Goal: Find specific page/section: Find specific page/section

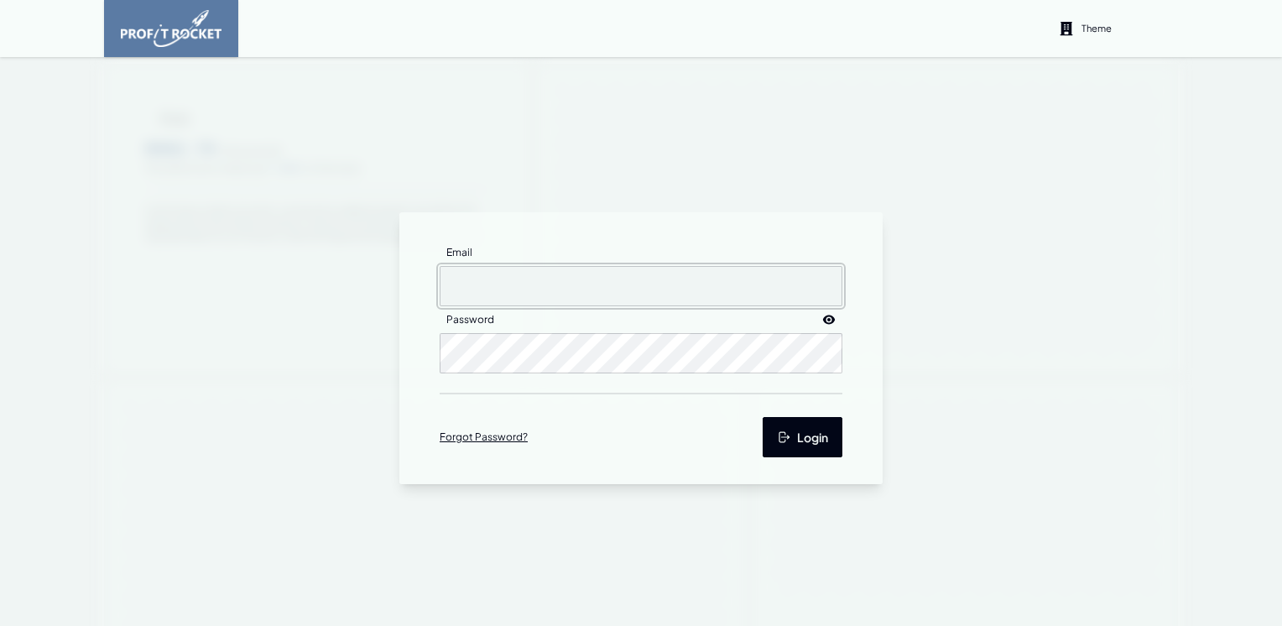
type input "sherwind@seaharvest.co.za"
click at [807, 445] on button "Login" at bounding box center [803, 437] width 80 height 40
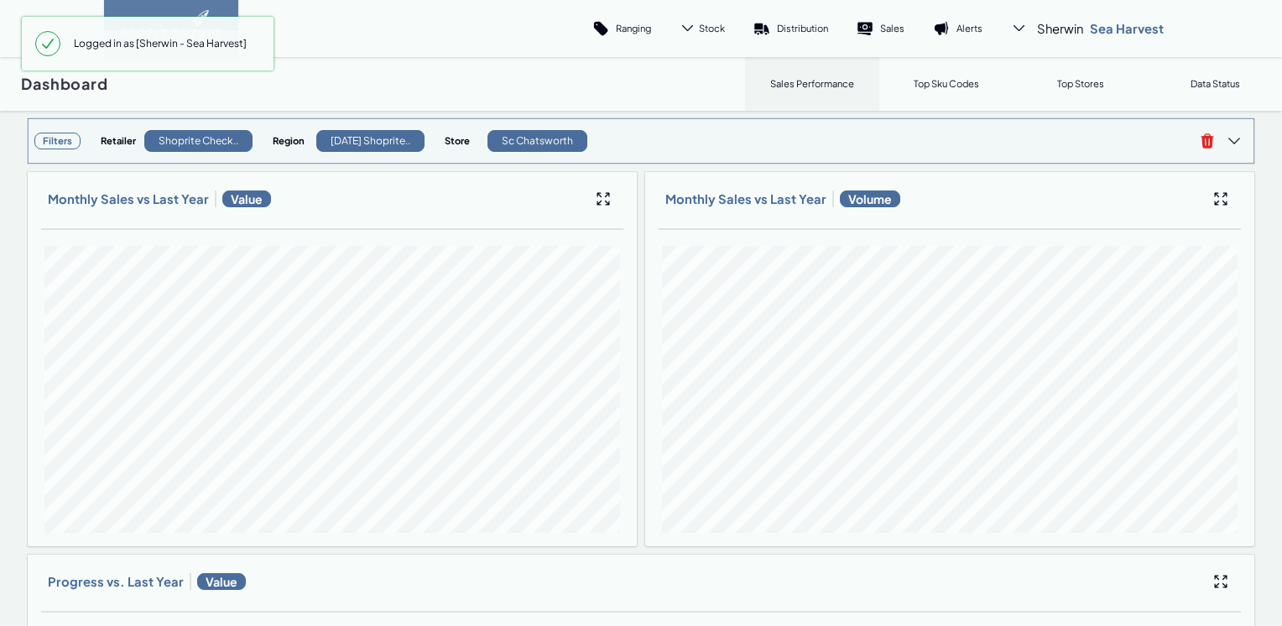
click at [60, 143] on h3 "Filters" at bounding box center [57, 141] width 46 height 17
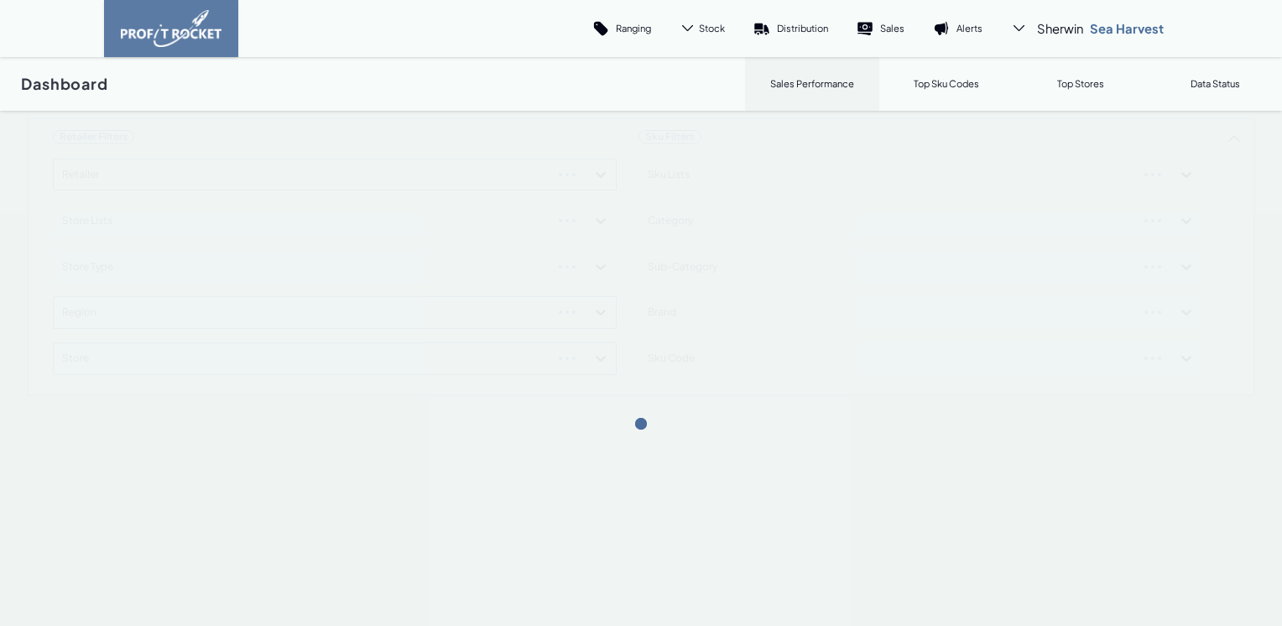
click at [593, 170] on div "Retailer Filters Retailer Store Lists Store Type Region Store Sku Filters Sku L…" at bounding box center [641, 256] width 1229 height 279
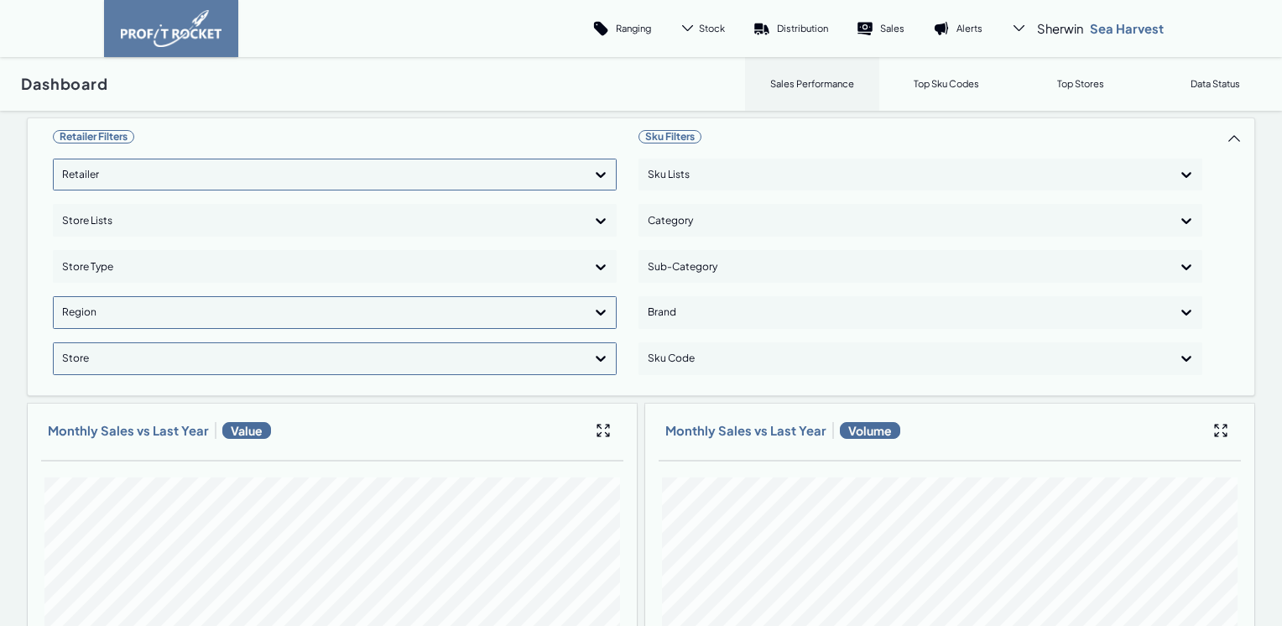
click at [113, 181] on div at bounding box center [319, 175] width 515 height 24
click at [110, 247] on div "Shoprite Checkers" at bounding box center [334, 251] width 549 height 29
click at [593, 305] on icon at bounding box center [601, 312] width 17 height 17
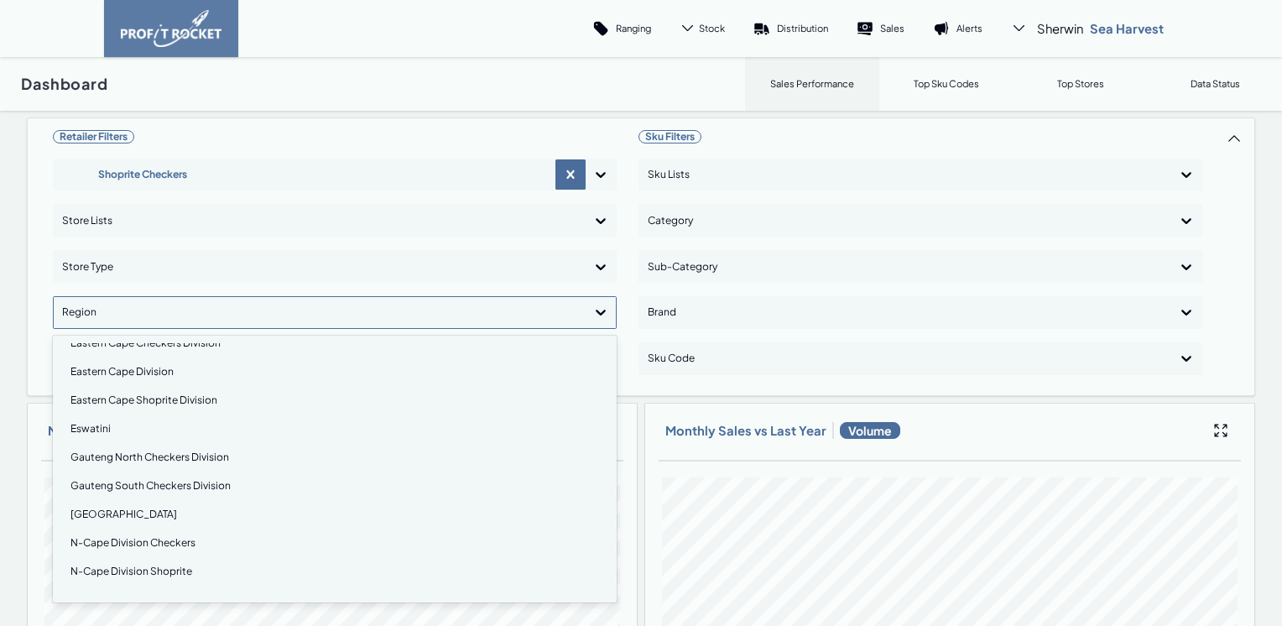
scroll to position [252, 0]
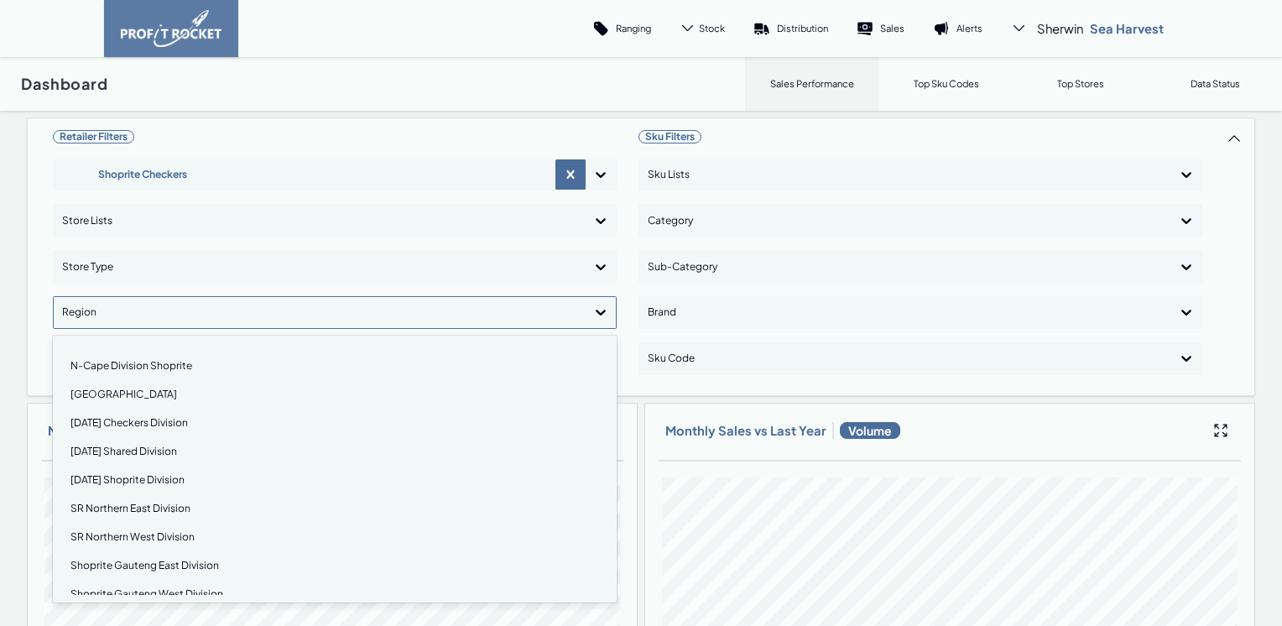
click at [125, 420] on div "Natal Checkers Division" at bounding box center [334, 423] width 549 height 29
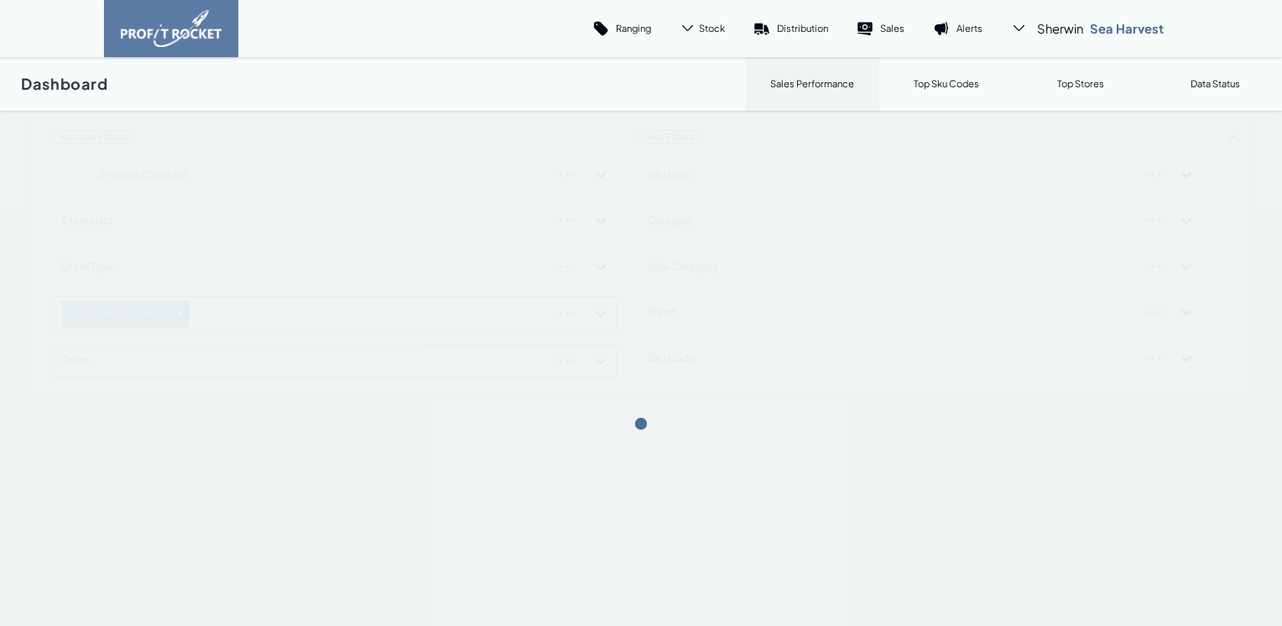
click at [594, 313] on div "Retailer Filters Shoprite Checkers Store Lists Store Type Natal Checkers Divisi…" at bounding box center [641, 257] width 1229 height 281
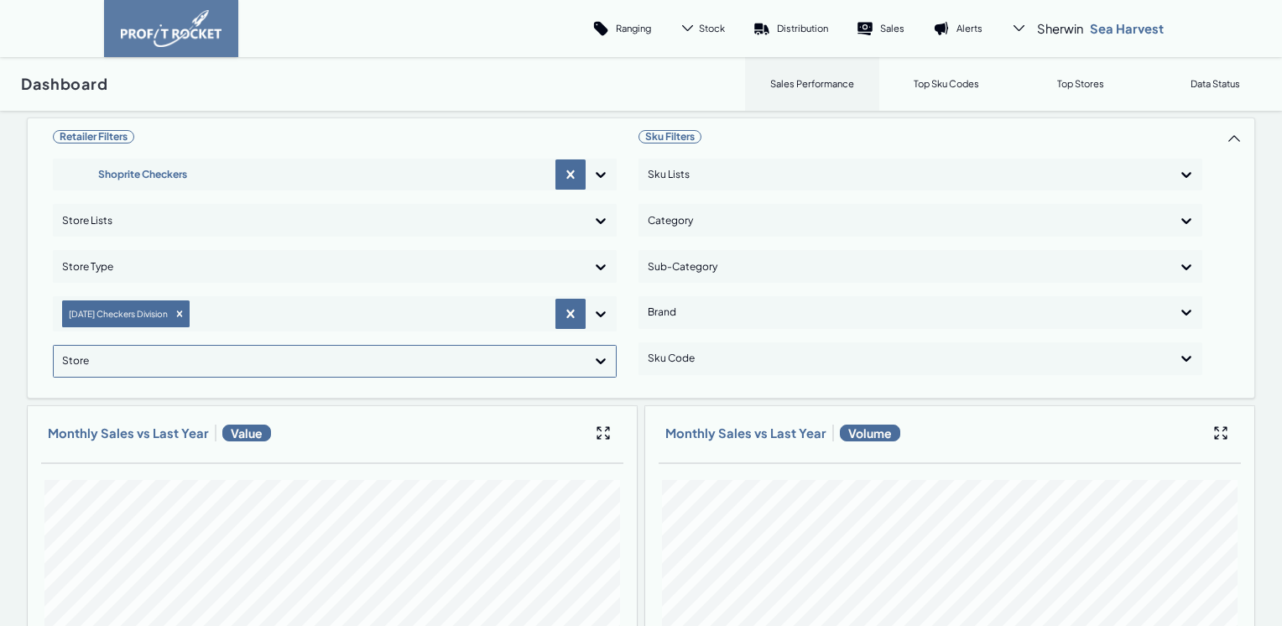
click at [596, 359] on icon at bounding box center [601, 362] width 10 height 6
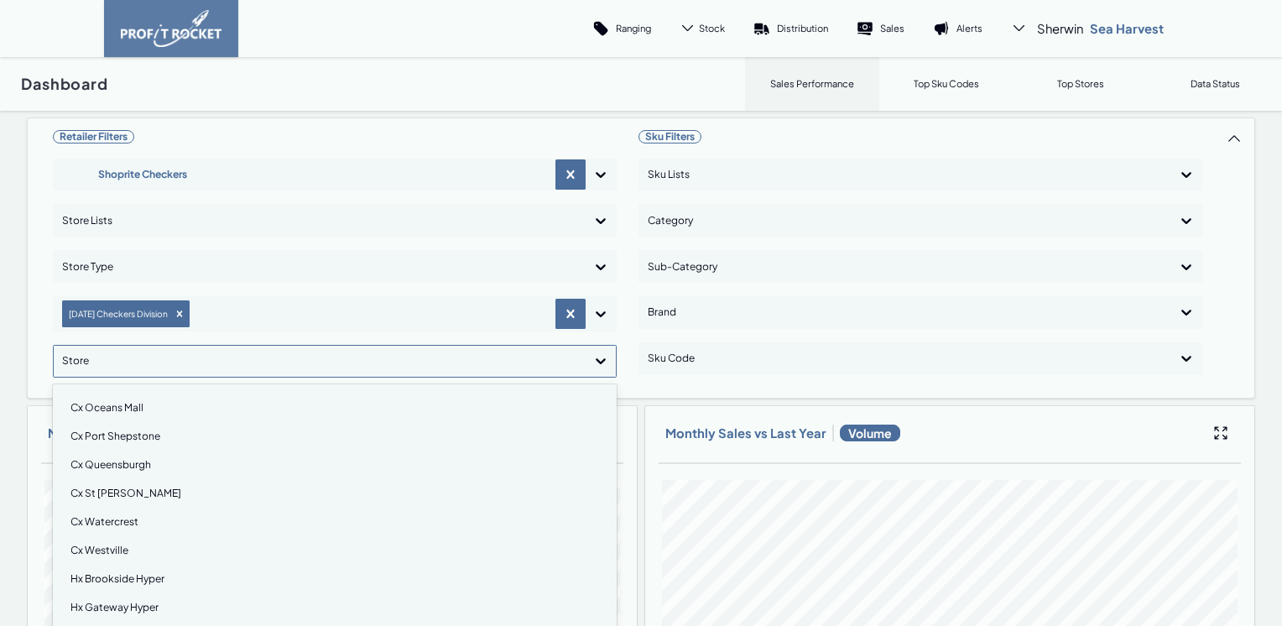
scroll to position [1427, 0]
click at [114, 523] on div "Hx Gateway Hyper" at bounding box center [334, 523] width 549 height 29
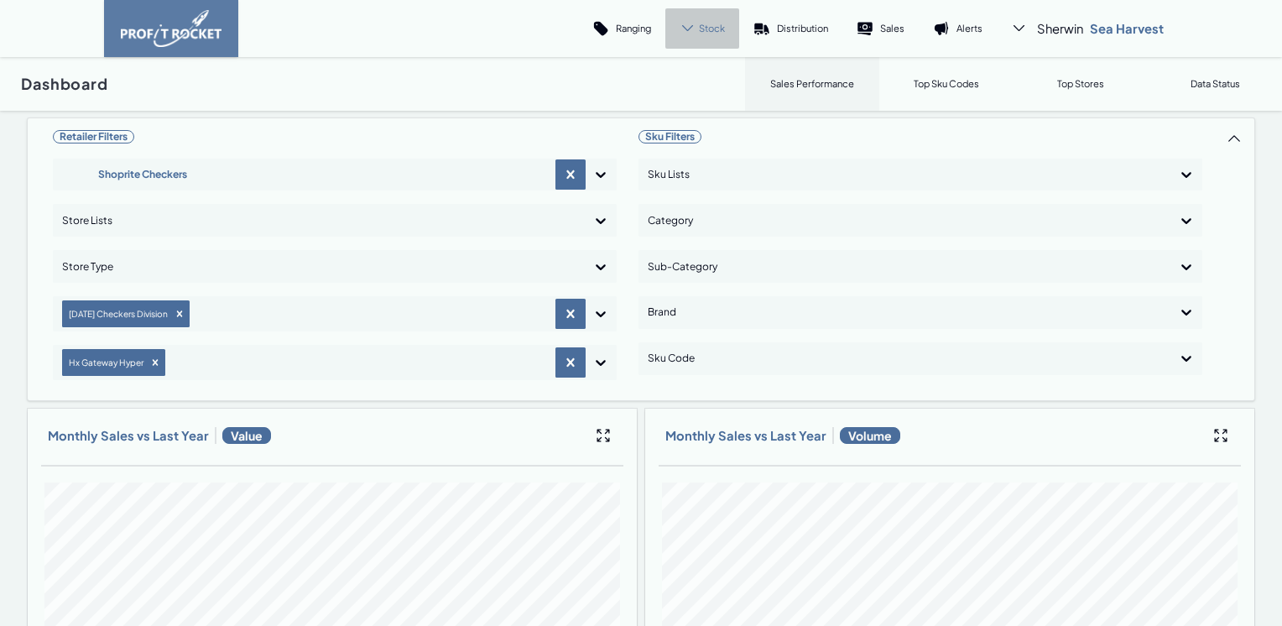
click at [708, 26] on span "Stock" at bounding box center [712, 28] width 26 height 13
click at [683, 119] on p "Cover" at bounding box center [697, 115] width 28 height 13
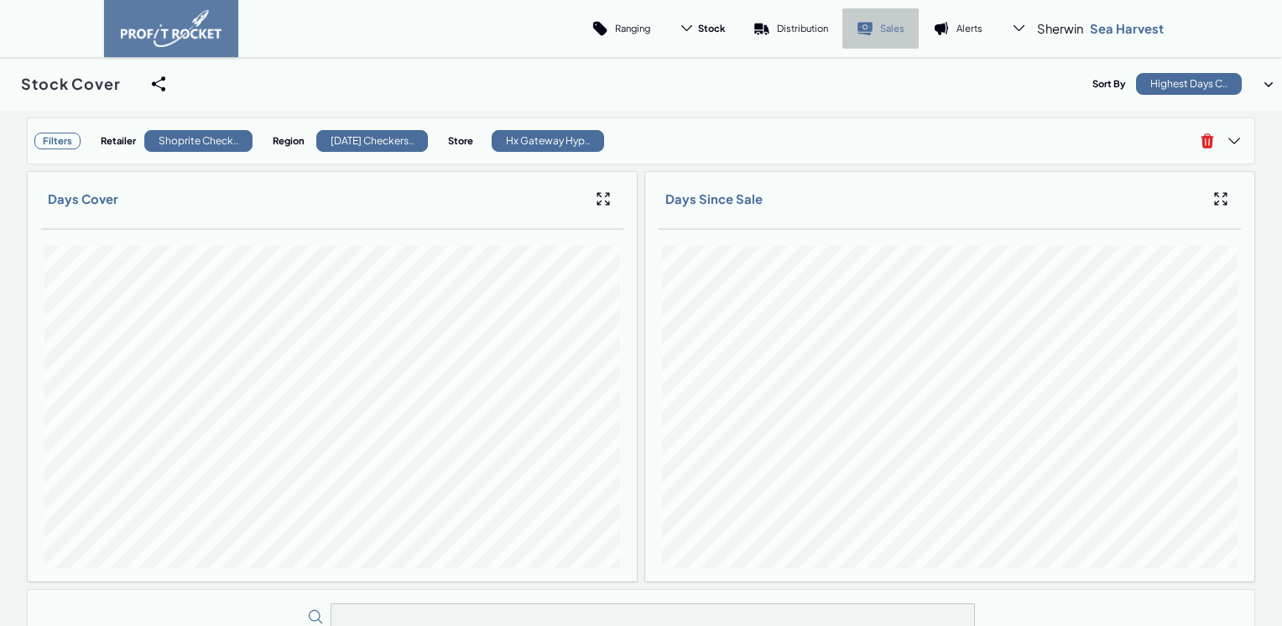
click at [869, 29] on link "Sales" at bounding box center [881, 28] width 76 height 40
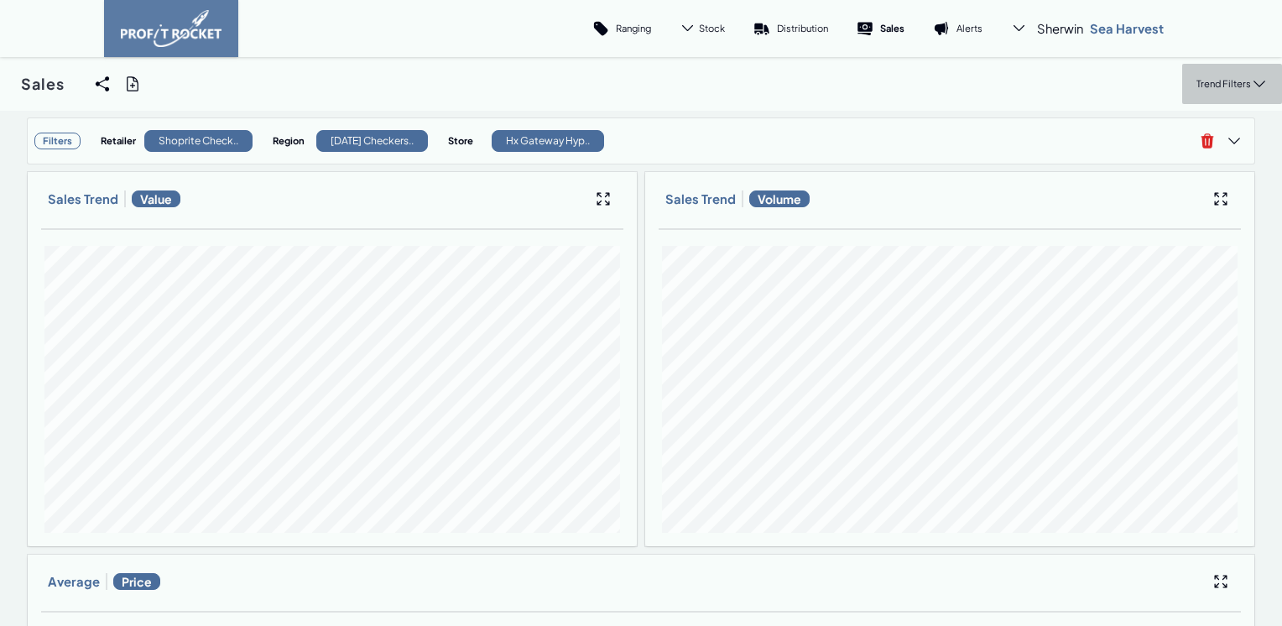
click at [1210, 82] on p "Trend Filters" at bounding box center [1224, 83] width 55 height 13
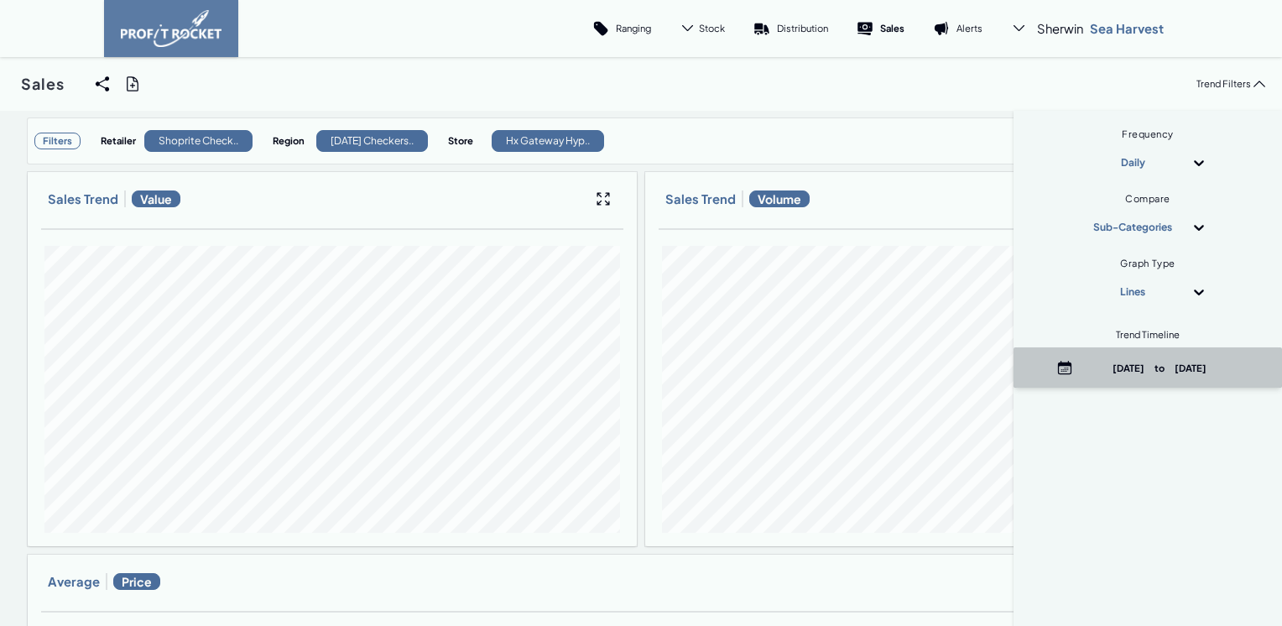
click at [1098, 374] on p "August 23rd, 2025 to August 24th, 2025" at bounding box center [1160, 368] width 160 height 13
select select "7"
select select "2025"
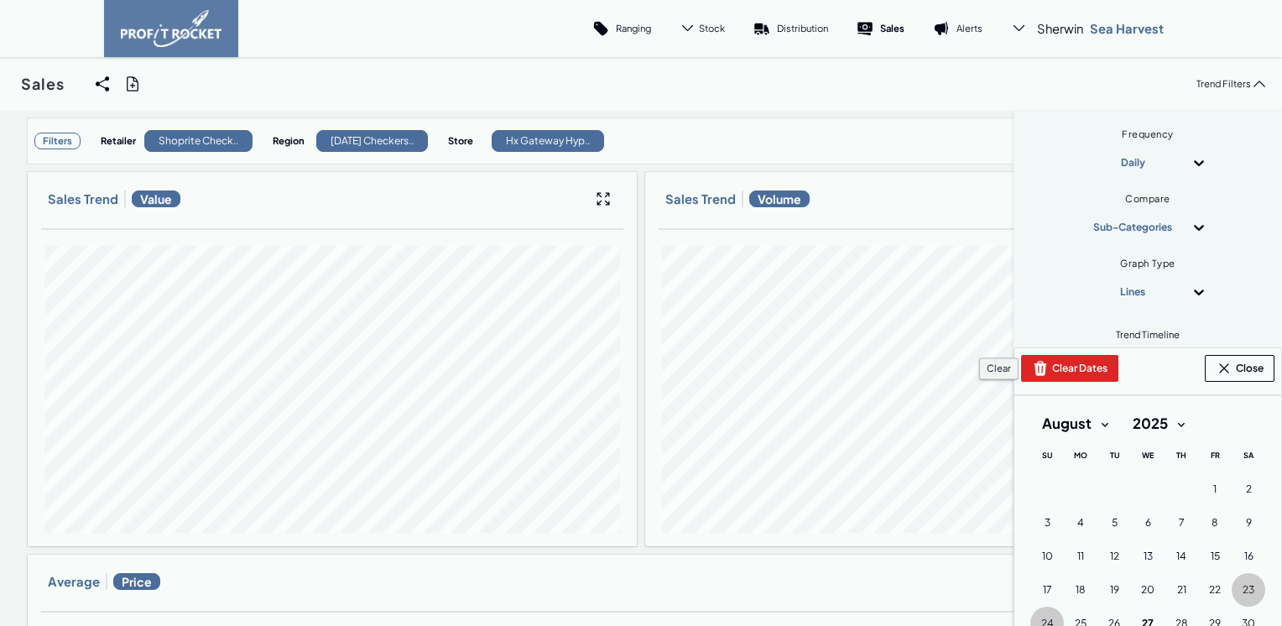
click at [1068, 372] on button "Clear Dates" at bounding box center [1069, 368] width 97 height 27
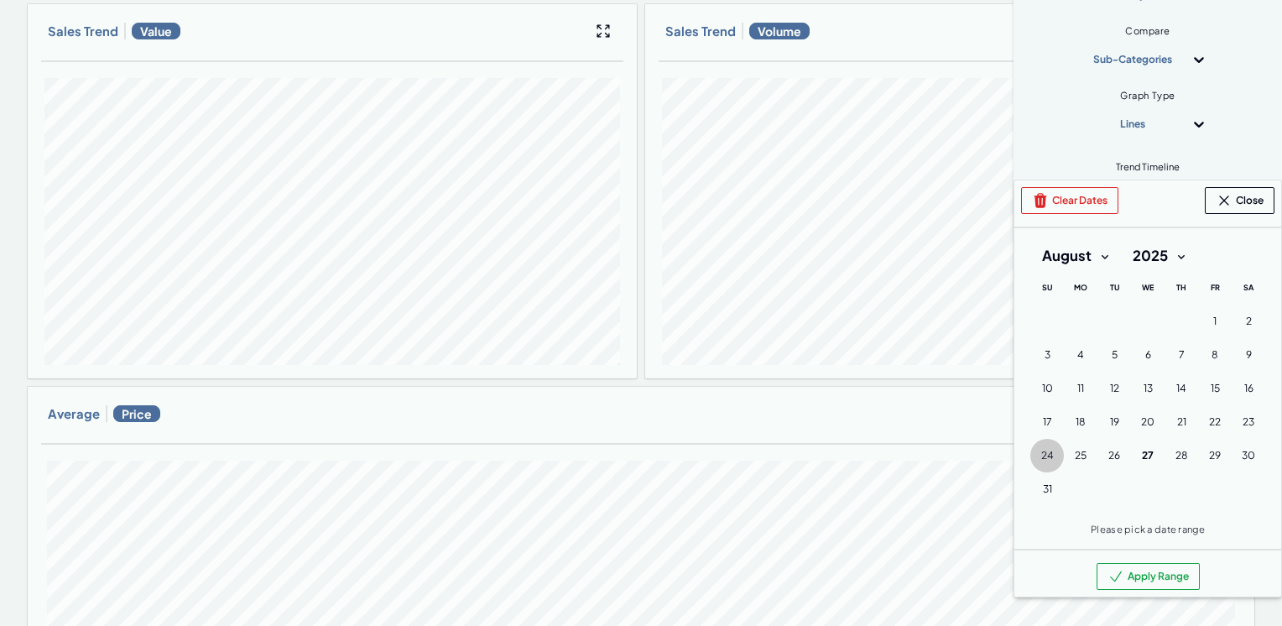
click at [1042, 455] on span "24" at bounding box center [1048, 455] width 13 height 13
click at [1109, 452] on span "26" at bounding box center [1115, 455] width 12 height 13
click at [1132, 576] on button "Apply Range" at bounding box center [1148, 576] width 103 height 27
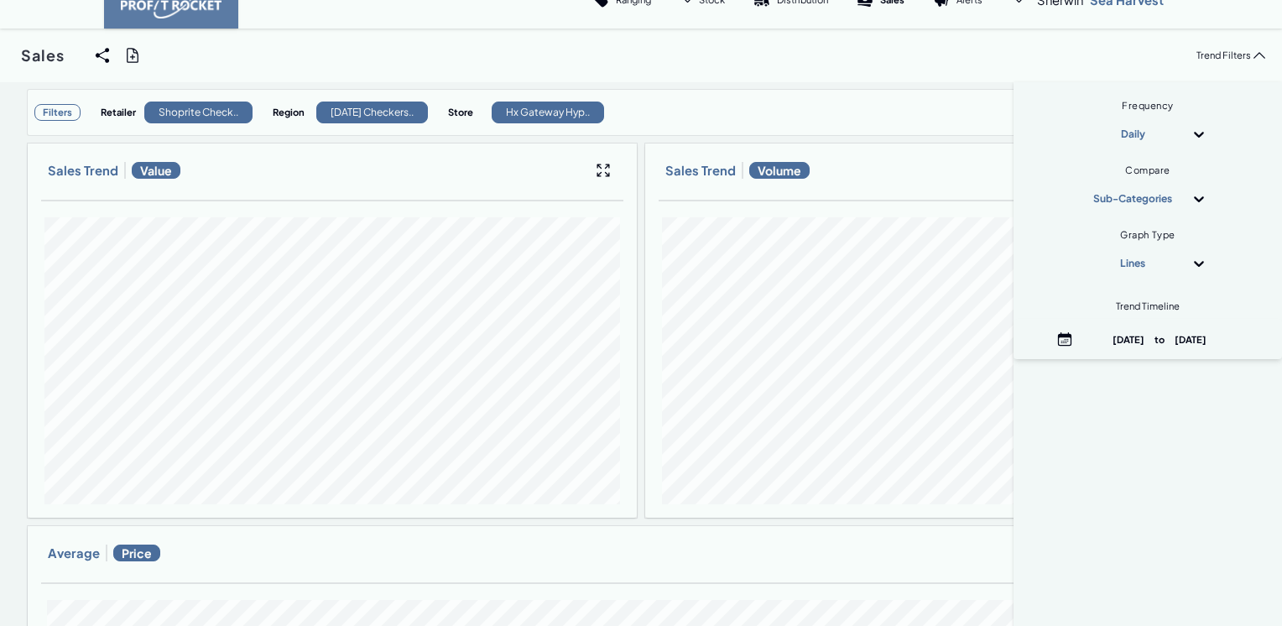
scroll to position [0, 0]
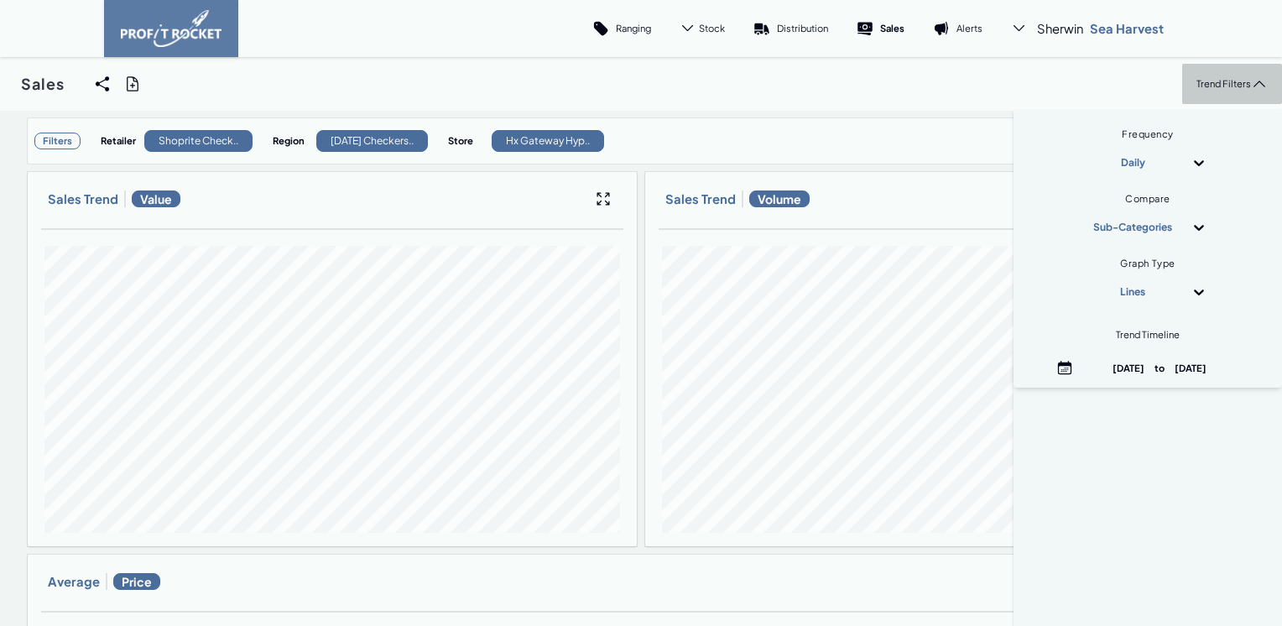
click at [1197, 82] on p "Trend Filters" at bounding box center [1224, 83] width 55 height 13
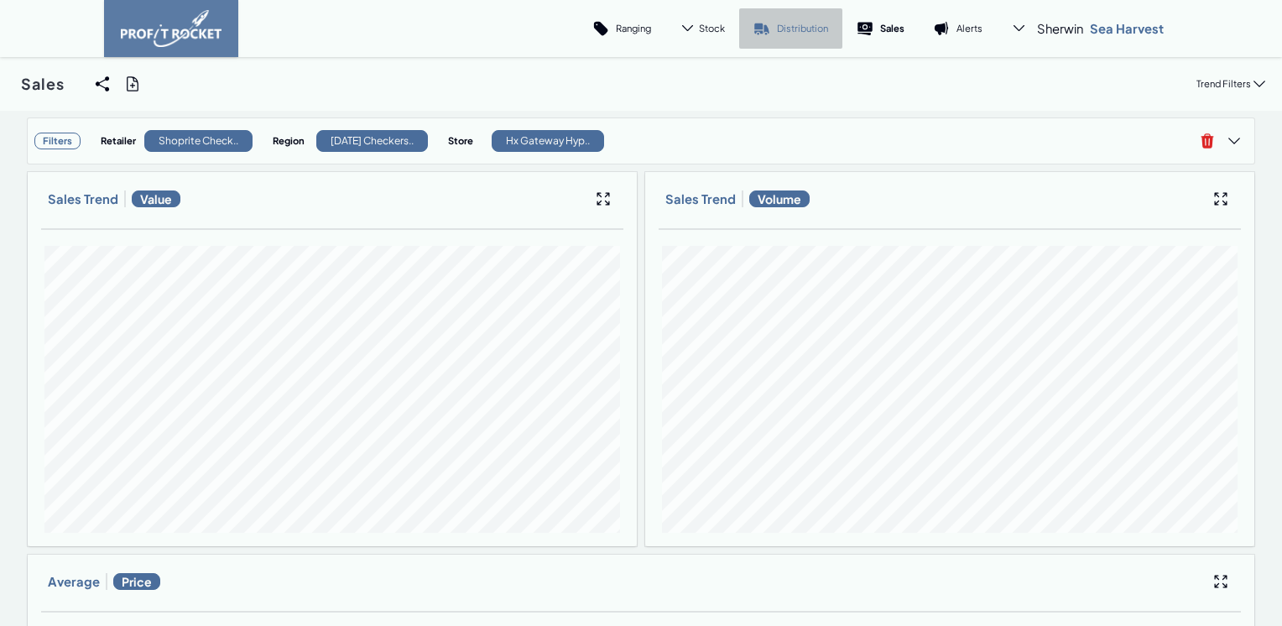
click at [797, 28] on p "Distribution" at bounding box center [802, 28] width 51 height 13
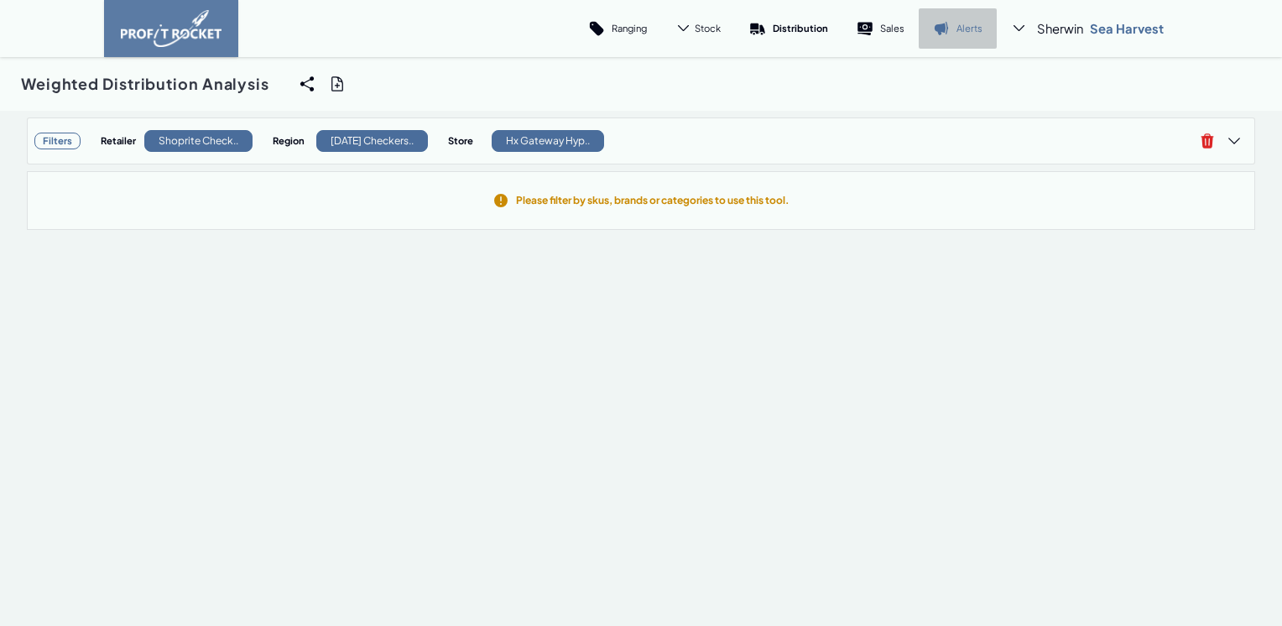
click at [946, 29] on link "Alerts" at bounding box center [958, 28] width 78 height 40
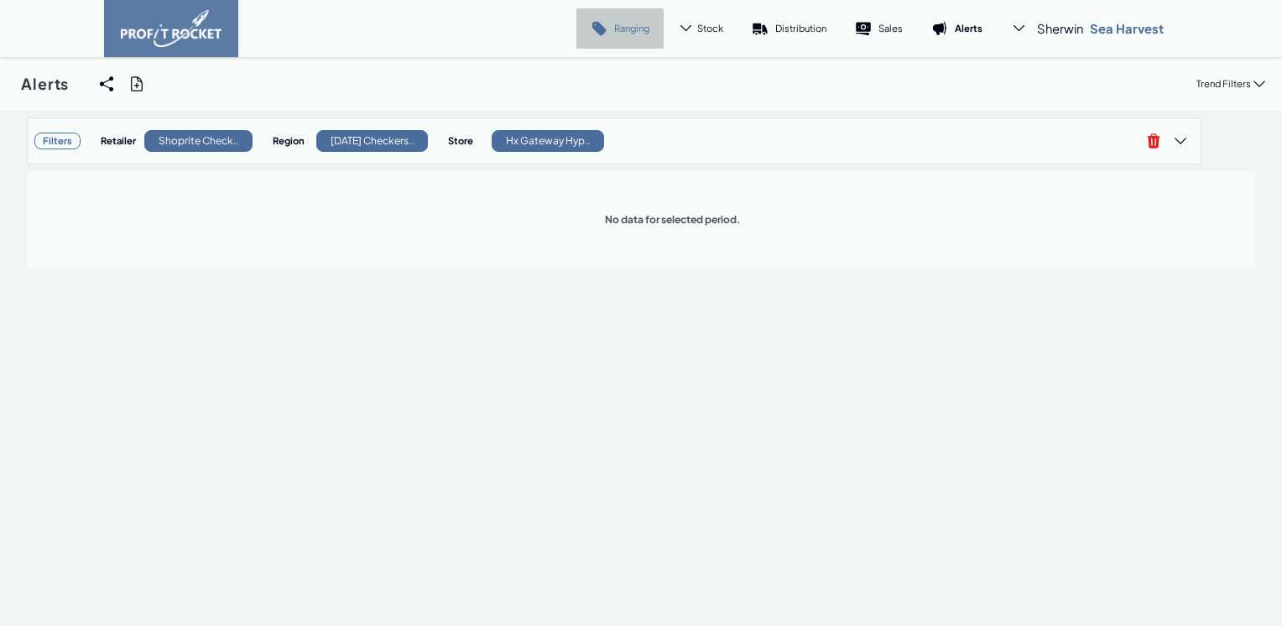
click at [628, 31] on p "Ranging" at bounding box center [631, 28] width 35 height 13
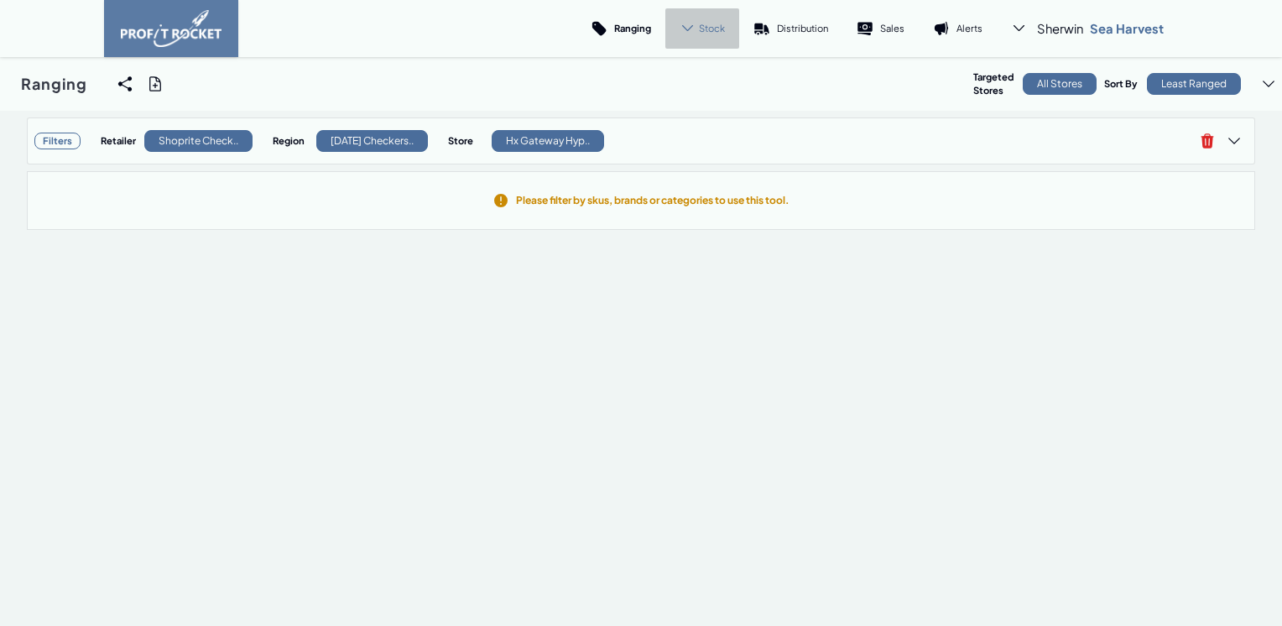
click at [699, 26] on span "Stock" at bounding box center [712, 28] width 26 height 13
click at [694, 68] on link "Trend" at bounding box center [686, 75] width 94 height 40
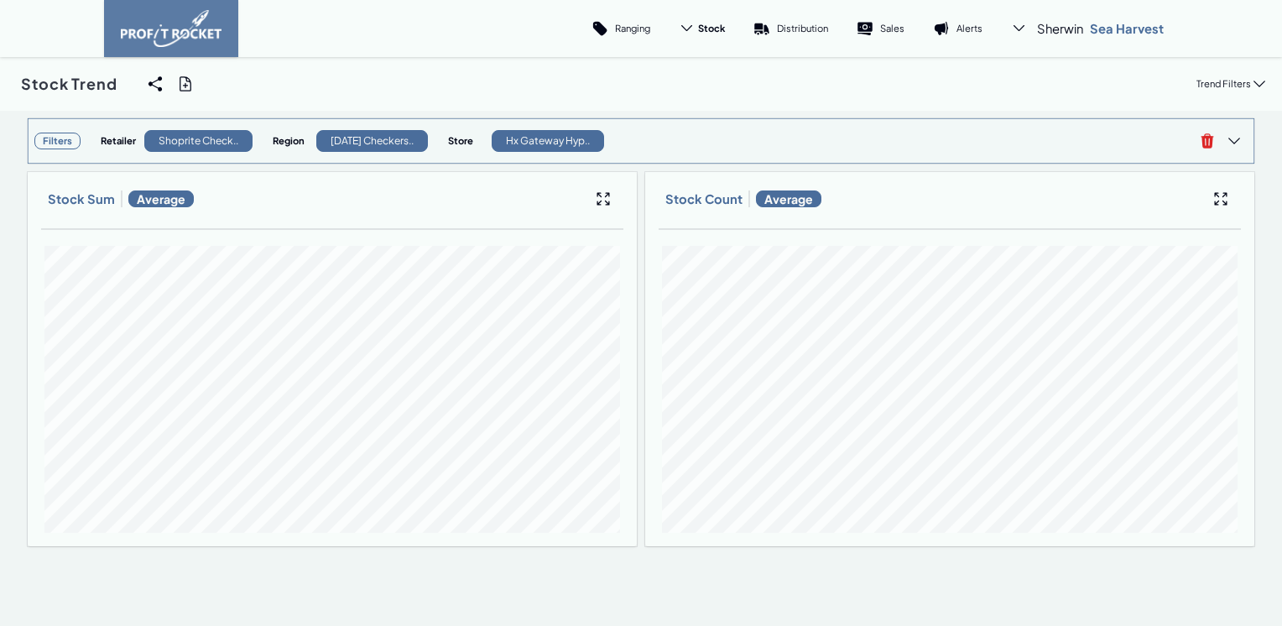
click at [49, 141] on h3 "Filters" at bounding box center [57, 141] width 46 height 17
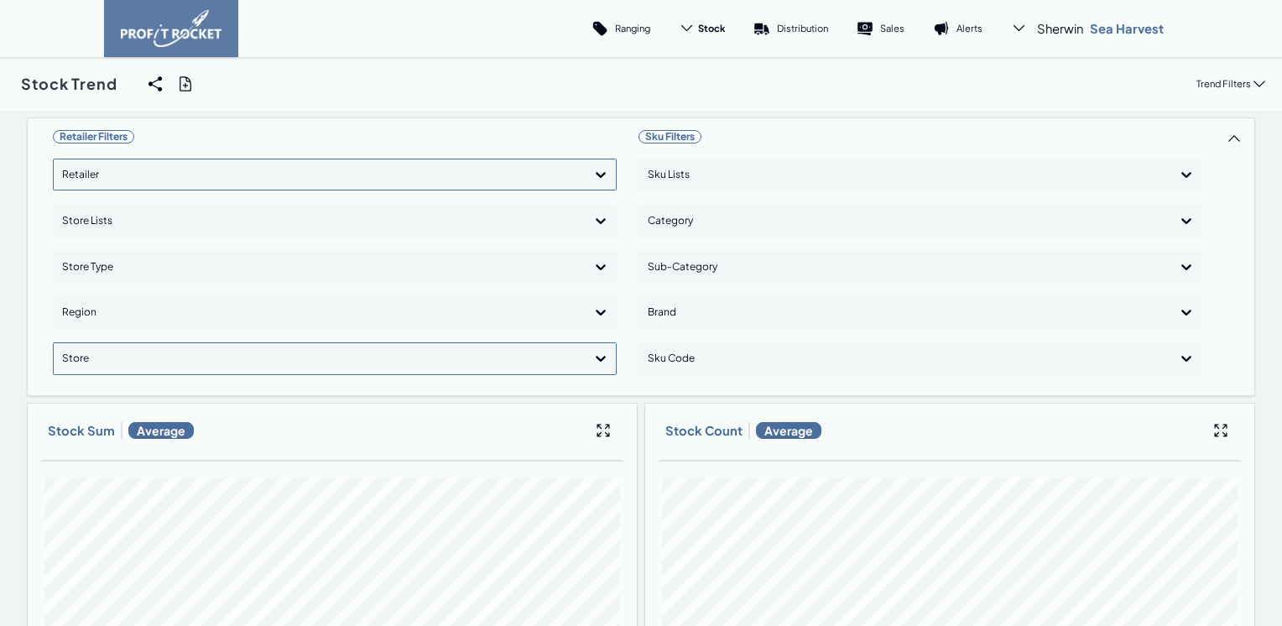
click at [601, 173] on div "Retailer Filters Retailer Store Lists Store Type Region option , selected. Sele…" at bounding box center [335, 257] width 564 height 264
click at [237, 180] on div at bounding box center [319, 175] width 515 height 24
click at [110, 218] on div "Pick 'n Pay" at bounding box center [334, 222] width 549 height 29
click at [599, 171] on div "Retailer Filters option Pick 'n Pay, selected. option Pick 'n Pay selected, 1 o…" at bounding box center [641, 447] width 1229 height 661
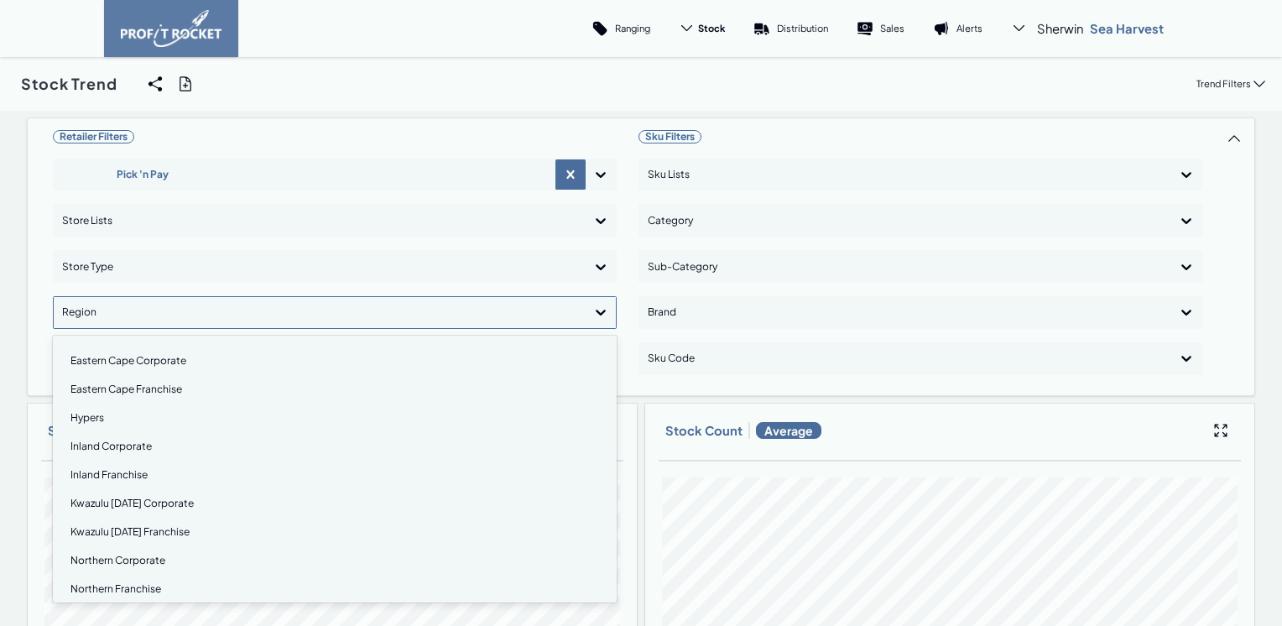
click at [594, 317] on icon at bounding box center [601, 312] width 17 height 17
click at [84, 418] on div "Hypers" at bounding box center [334, 418] width 549 height 29
click at [603, 308] on div "Retailer Filters Pick 'n Pay Store Lists Store Type option Hypers, selected. op…" at bounding box center [641, 449] width 1229 height 664
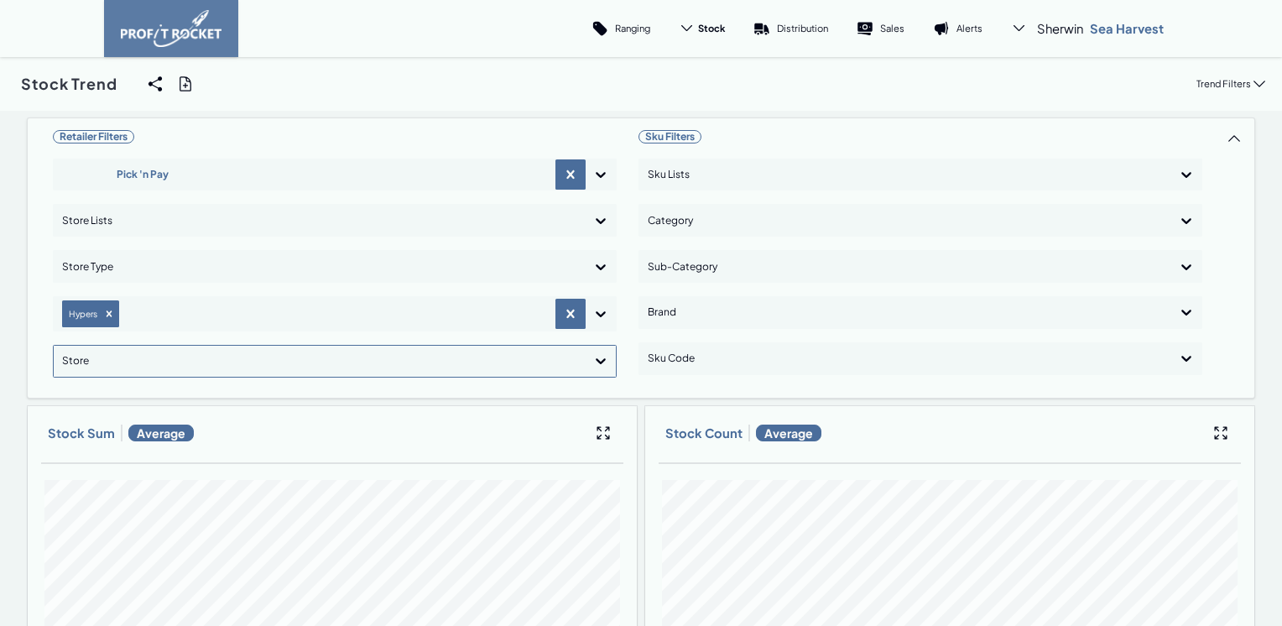
click at [593, 366] on icon at bounding box center [601, 360] width 17 height 17
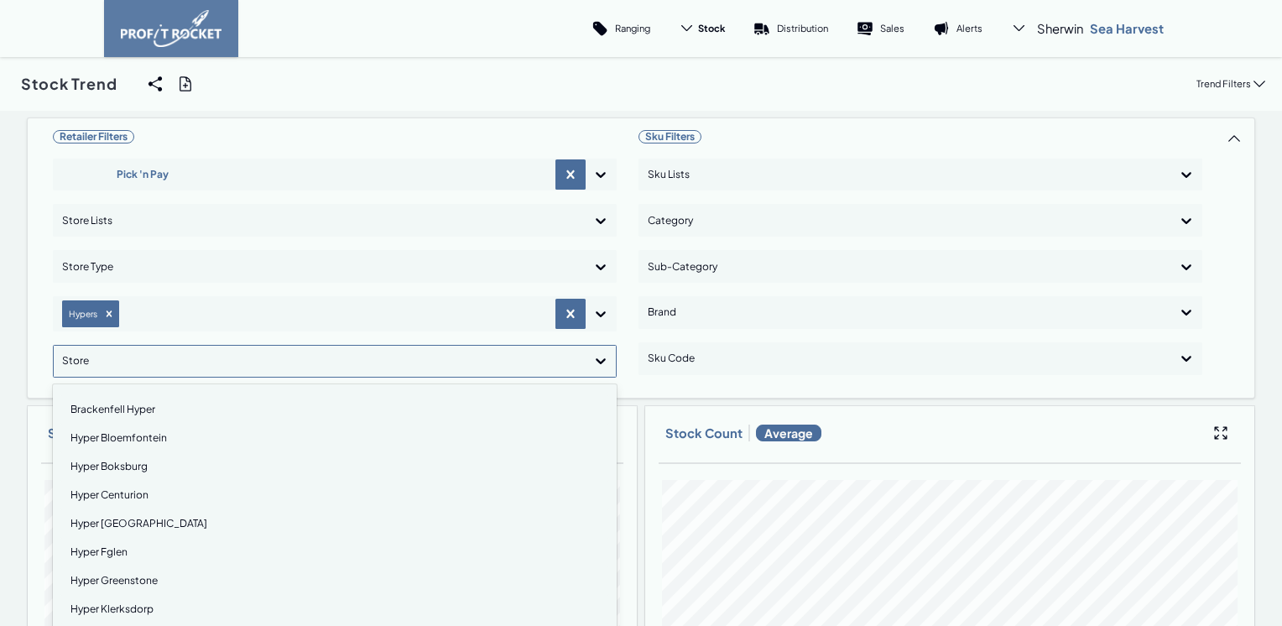
click at [129, 520] on div "Hyper Durban North" at bounding box center [334, 523] width 549 height 29
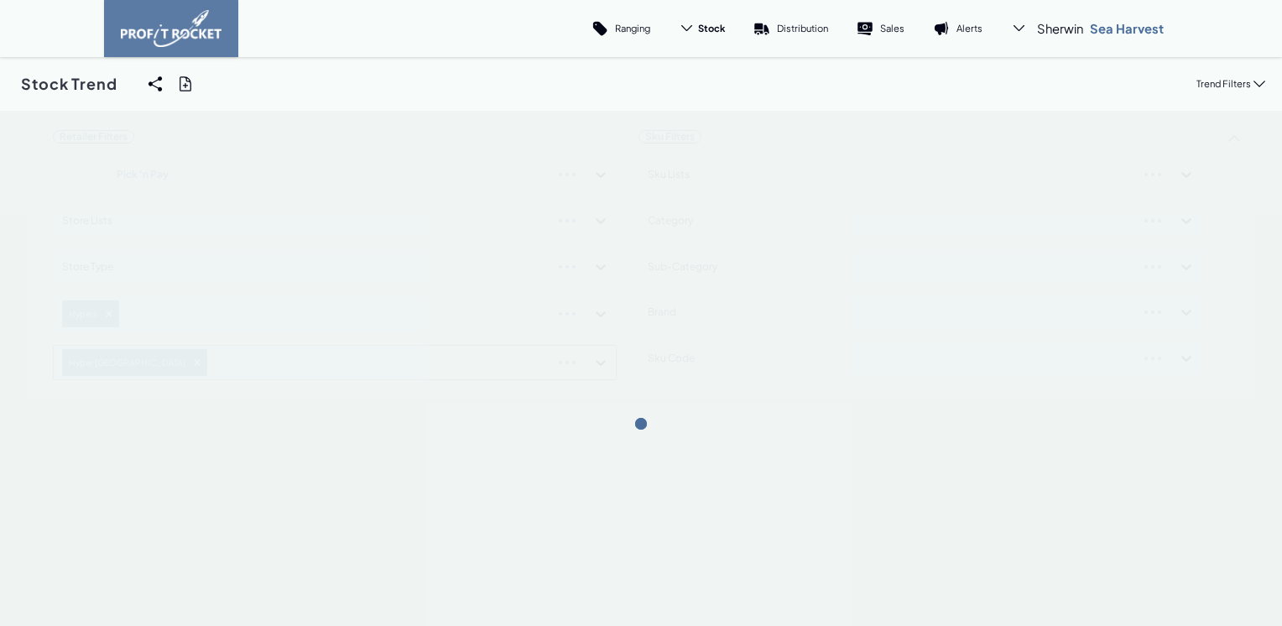
click at [596, 361] on div "Retailer Filters Pick 'n Pay Store Lists Store Type Hypers Hyper Durban North S…" at bounding box center [641, 259] width 1229 height 284
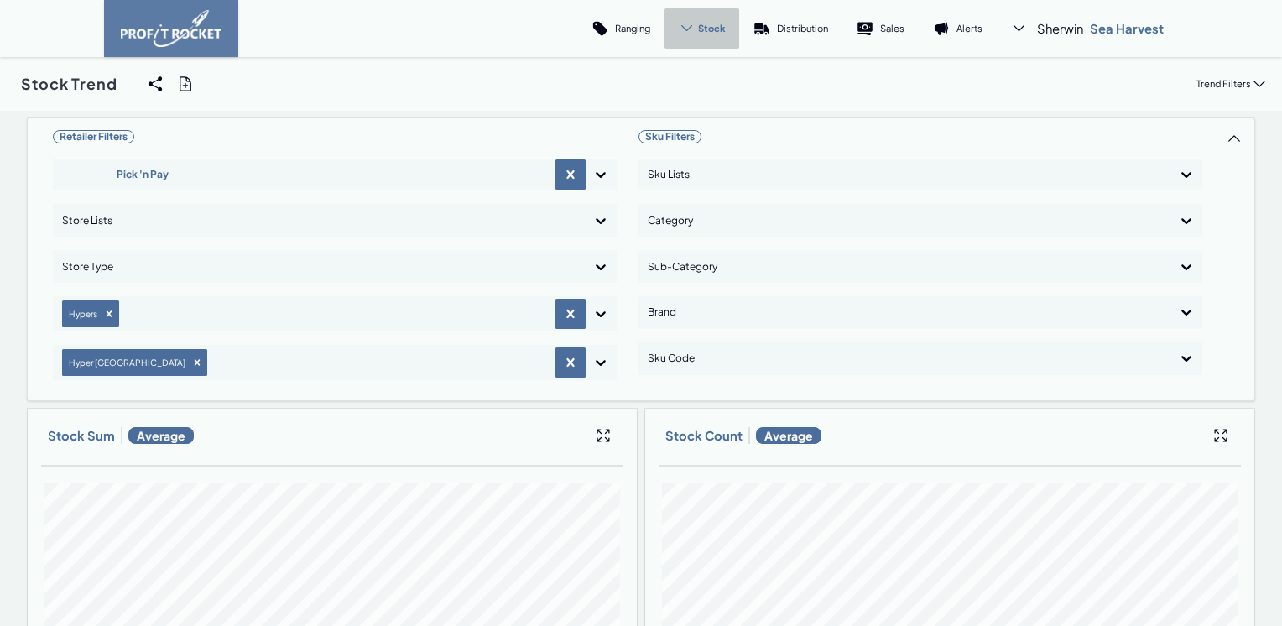
click at [717, 29] on span "Stock" at bounding box center [711, 28] width 27 height 13
click at [697, 110] on p "Cover" at bounding box center [697, 115] width 28 height 13
